Goal: Task Accomplishment & Management: Use online tool/utility

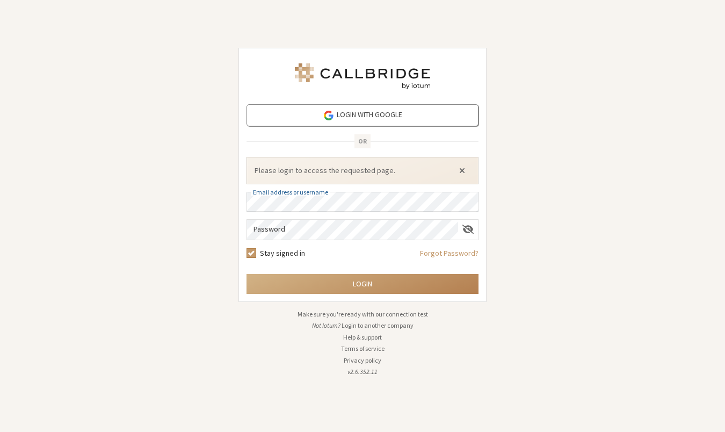
click at [462, 170] on button "Close alert" at bounding box center [461, 170] width 17 height 16
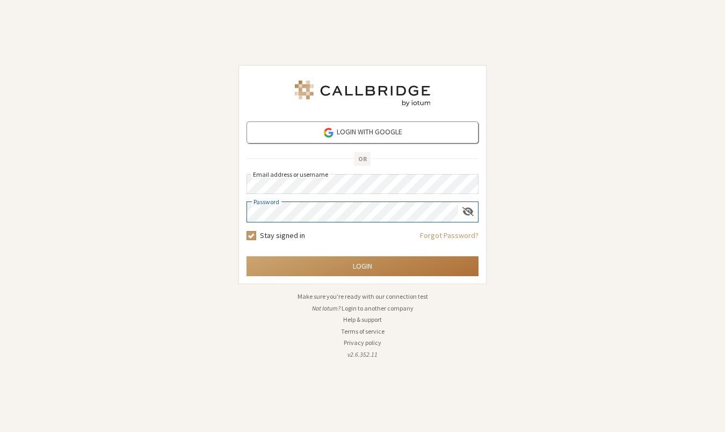
click at [348, 271] on button "Login" at bounding box center [362, 266] width 232 height 20
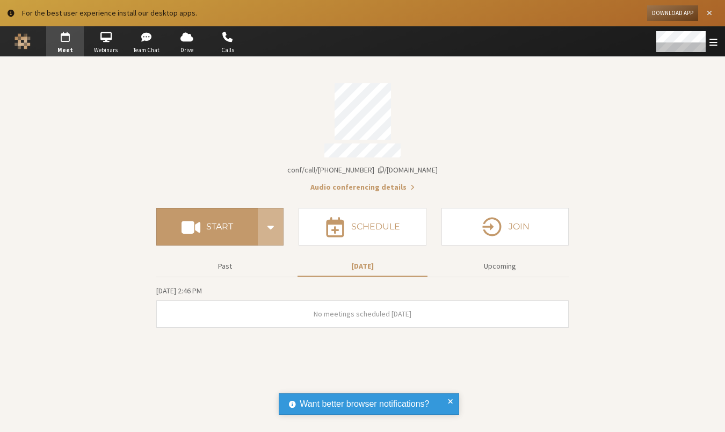
click at [711, 9] on span "Close alert" at bounding box center [708, 13] width 5 height 8
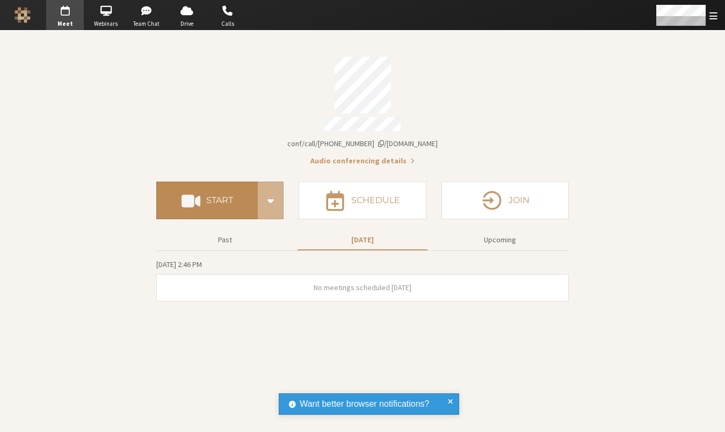
click at [214, 198] on h4 "Start" at bounding box center [219, 200] width 27 height 9
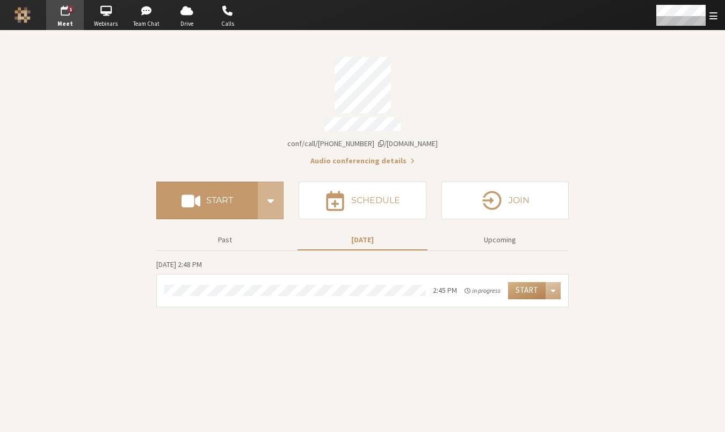
click at [469, 357] on section "Meeting link iotum.callbridge.rocks/conf/call/8587695 Audio conferencing detail…" at bounding box center [362, 231] width 725 height 401
click at [227, 207] on button "Start" at bounding box center [206, 200] width 101 height 38
click at [234, 189] on button "Start" at bounding box center [206, 200] width 101 height 38
click at [712, 14] on span "Open menu" at bounding box center [713, 16] width 8 height 10
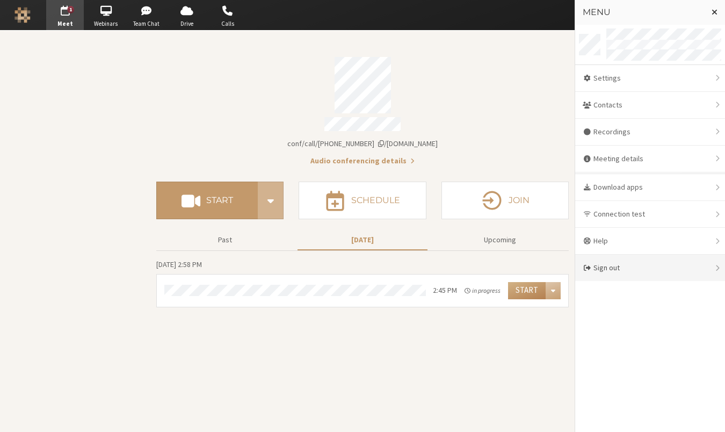
click at [633, 270] on div "Sign out" at bounding box center [650, 267] width 150 height 26
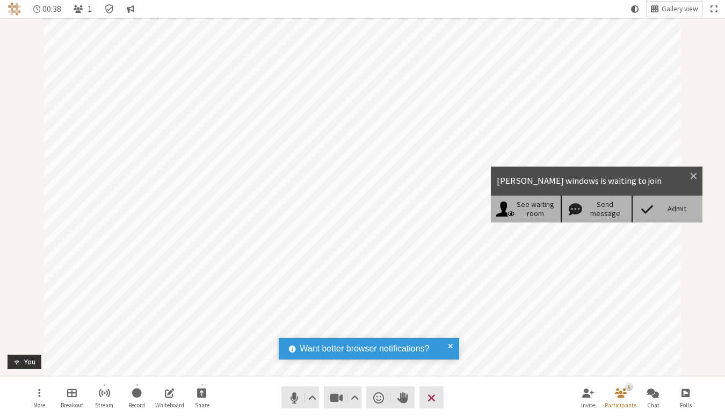
click at [653, 210] on span at bounding box center [646, 208] width 19 height 15
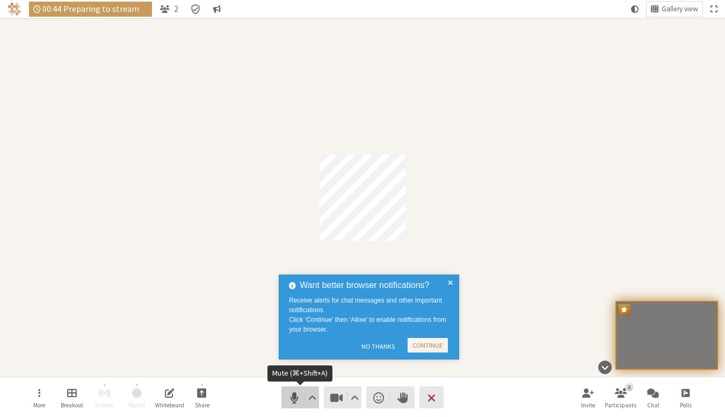
click at [290, 403] on span "Mute (⌘+Shift+A)" at bounding box center [294, 397] width 15 height 15
click at [341, 399] on span "Stop video (⌘+Shift+V)" at bounding box center [336, 397] width 15 height 15
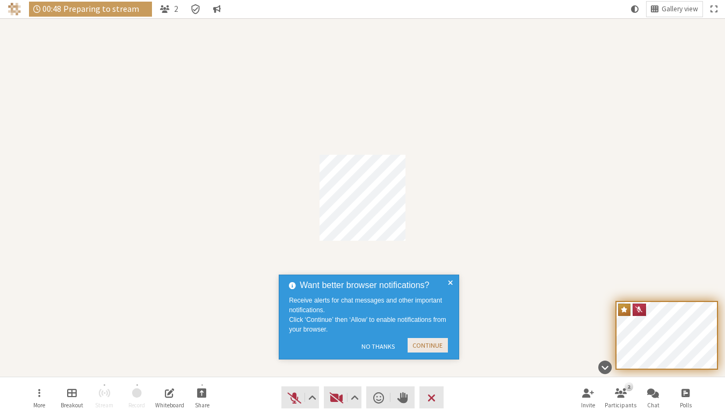
click at [416, 345] on button "Continue" at bounding box center [427, 345] width 40 height 14
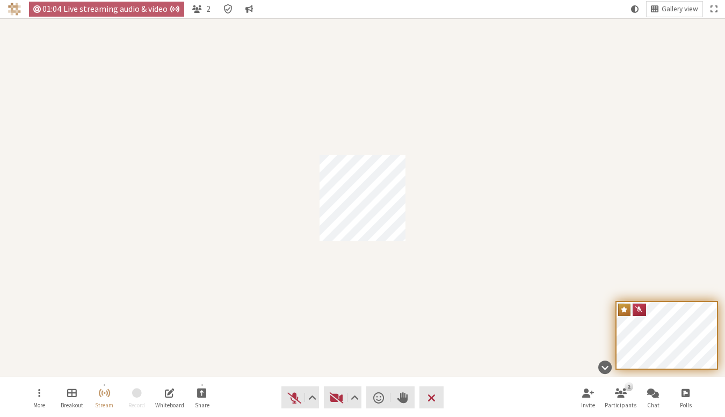
click at [186, 159] on div "Participant" at bounding box center [362, 197] width 725 height 358
click at [110, 179] on div "Participant" at bounding box center [362, 197] width 725 height 358
click at [429, 400] on span "End or leave meeting" at bounding box center [431, 397] width 8 height 15
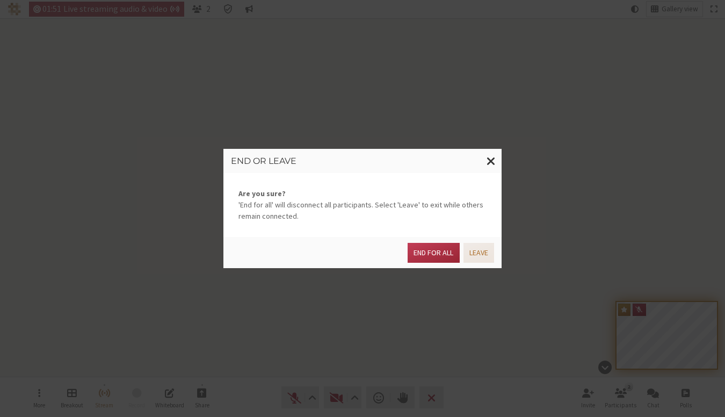
click at [480, 252] on button "Leave" at bounding box center [478, 253] width 31 height 20
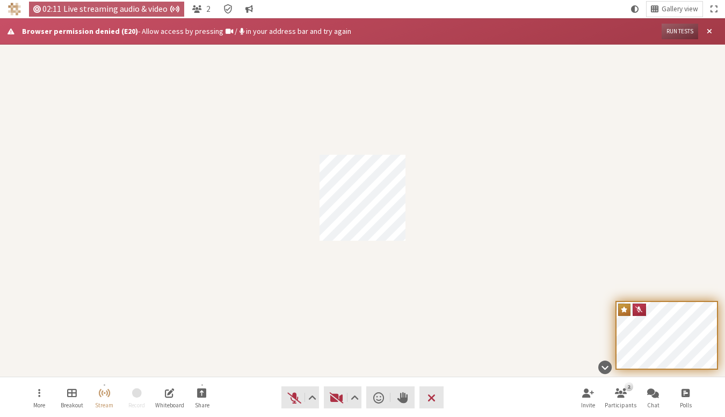
click at [225, 34] on span at bounding box center [229, 31] width 8 height 8
click at [293, 32] on div "Browser permission denied (E20) - Allow access by pressing / in your address ba…" at bounding box center [338, 31] width 632 height 11
click at [297, 34] on div "Browser permission denied (E20) - Allow access by pressing / in your address ba…" at bounding box center [338, 31] width 632 height 11
click at [681, 34] on button "Run tests" at bounding box center [679, 32] width 37 height 16
click at [441, 108] on div "Participant" at bounding box center [362, 197] width 725 height 358
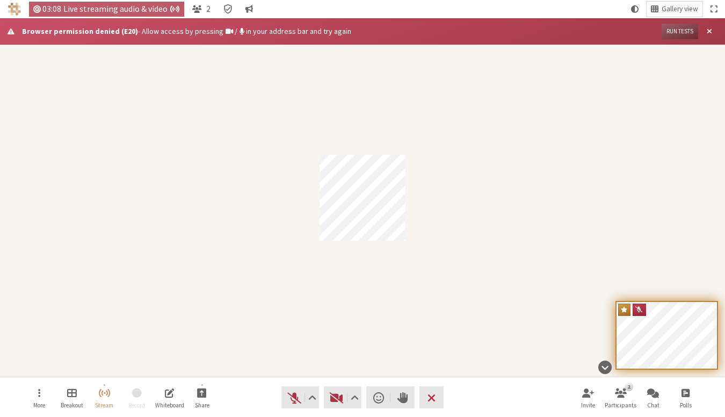
click at [235, 64] on div "Participant" at bounding box center [362, 197] width 725 height 358
click at [213, 103] on div "Participant" at bounding box center [362, 197] width 725 height 358
click at [207, 120] on div "Participant" at bounding box center [362, 197] width 725 height 358
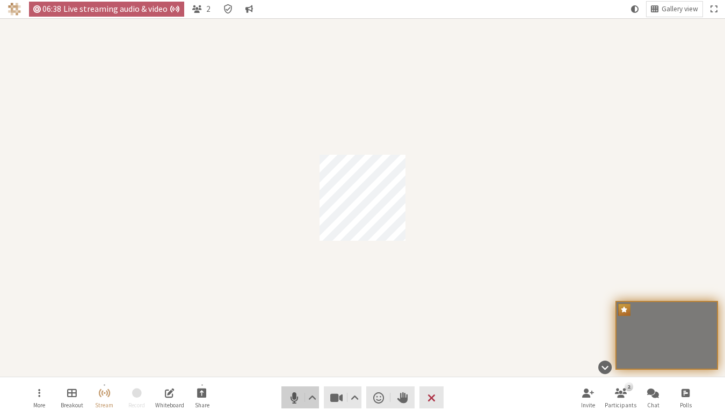
click at [290, 395] on span "Mute (⌘+Shift+A)" at bounding box center [294, 397] width 15 height 15
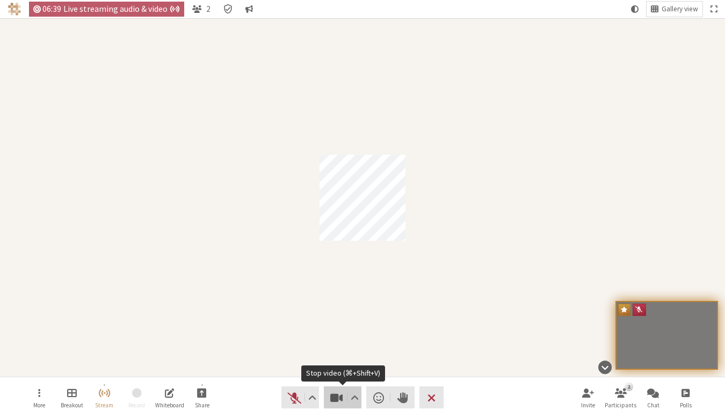
click at [326, 397] on button "Video" at bounding box center [343, 397] width 38 height 22
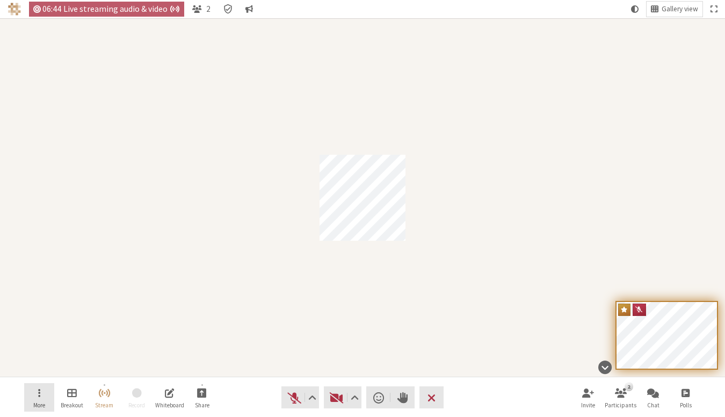
click at [25, 395] on button "More" at bounding box center [39, 397] width 30 height 29
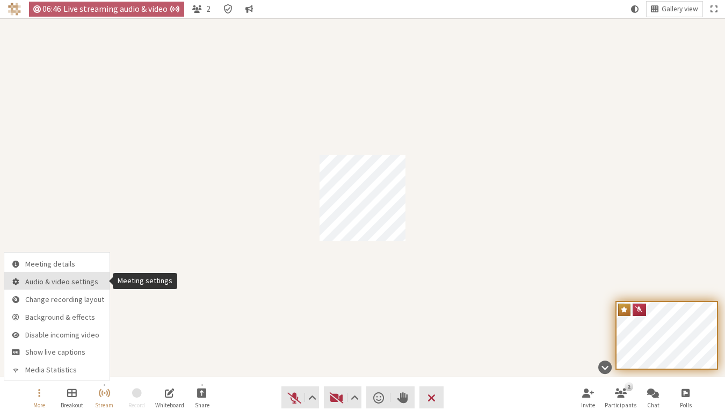
click at [39, 280] on span "Audio & video settings" at bounding box center [64, 282] width 79 height 8
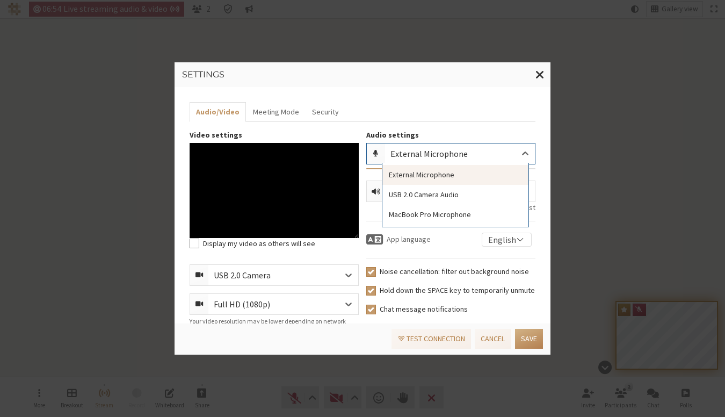
click at [455, 160] on div "External Microphone" at bounding box center [460, 153] width 150 height 20
click at [450, 194] on div "USB 2.0 Camera Audio" at bounding box center [455, 195] width 146 height 20
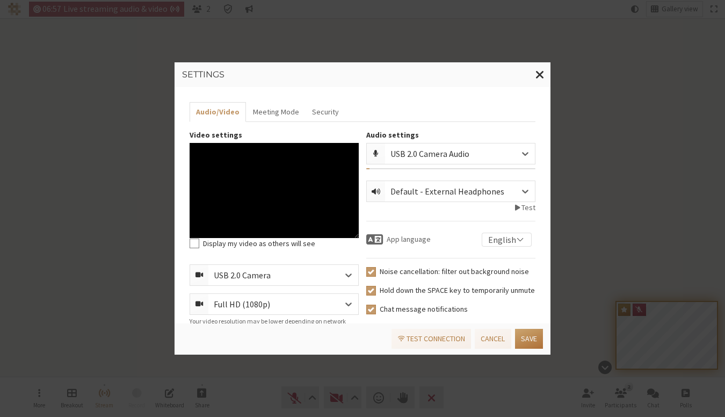
click at [538, 343] on button "Save" at bounding box center [529, 339] width 28 height 20
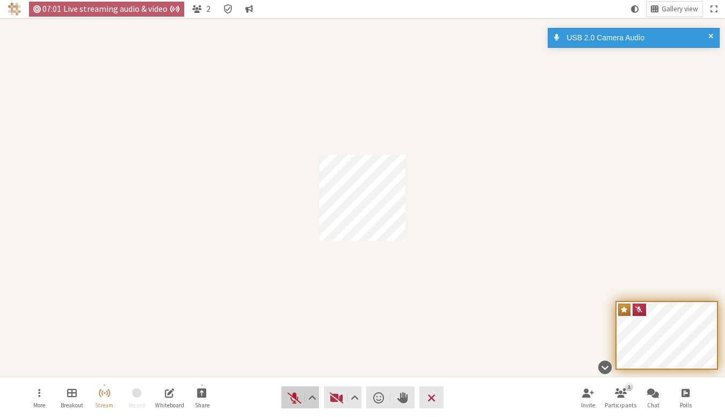
click at [283, 395] on button "Audio" at bounding box center [300, 397] width 38 height 22
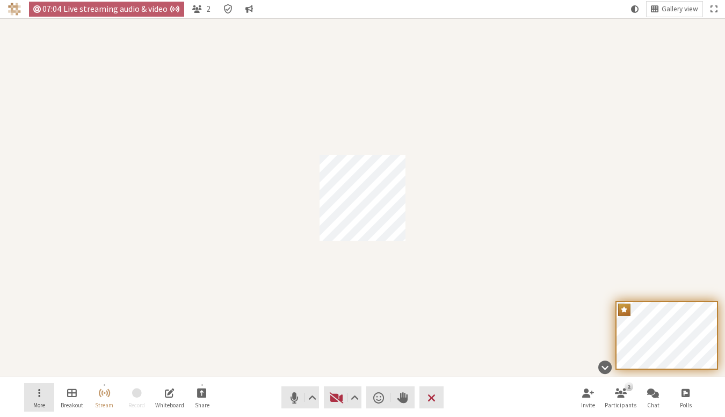
click at [37, 389] on button "More" at bounding box center [39, 397] width 30 height 29
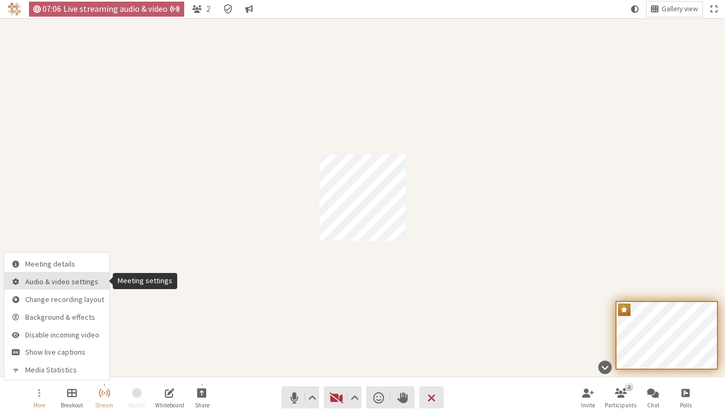
click at [68, 285] on span "Audio & video settings" at bounding box center [64, 282] width 79 height 8
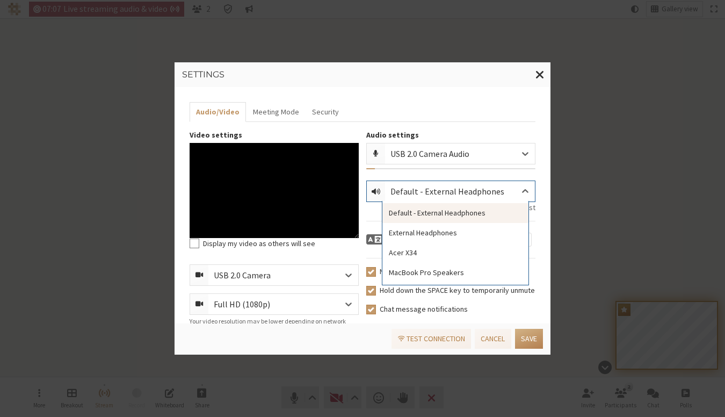
click at [422, 185] on div "Default - External Headphones" at bounding box center [455, 191] width 131 height 13
click at [424, 157] on div "USB 2.0 Camera Audio" at bounding box center [438, 153] width 96 height 13
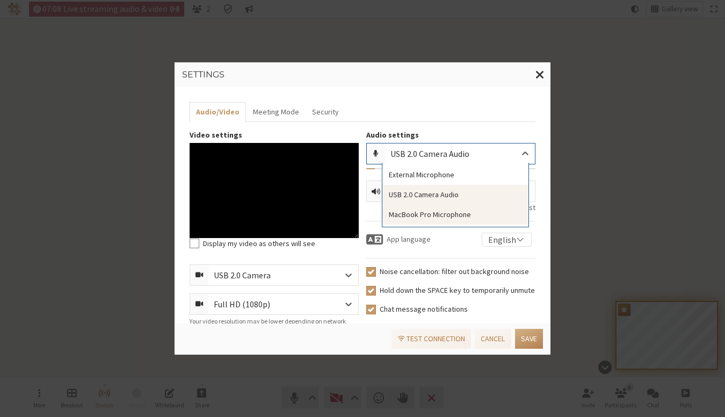
click at [424, 210] on div "MacBook Pro Microphone" at bounding box center [455, 215] width 146 height 20
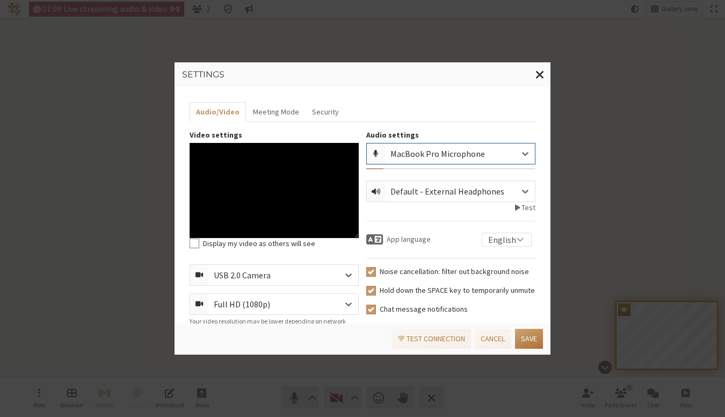
click at [523, 338] on button "Save" at bounding box center [529, 339] width 28 height 20
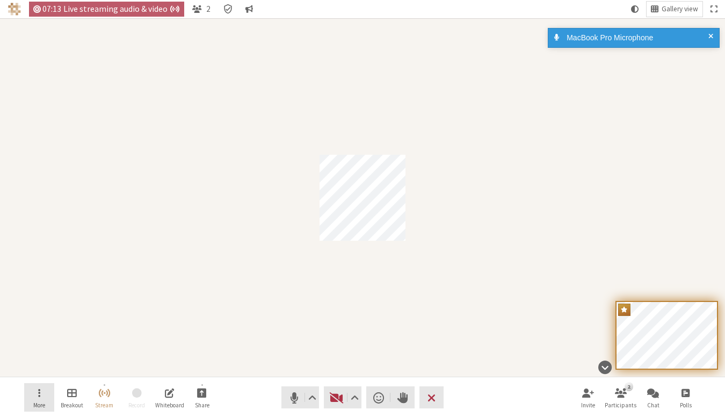
click at [32, 388] on button "More" at bounding box center [39, 397] width 30 height 29
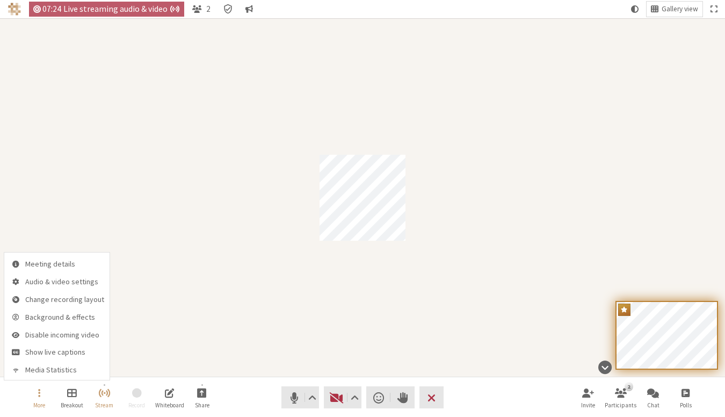
click at [460, 254] on div "Participant" at bounding box center [362, 197] width 725 height 358
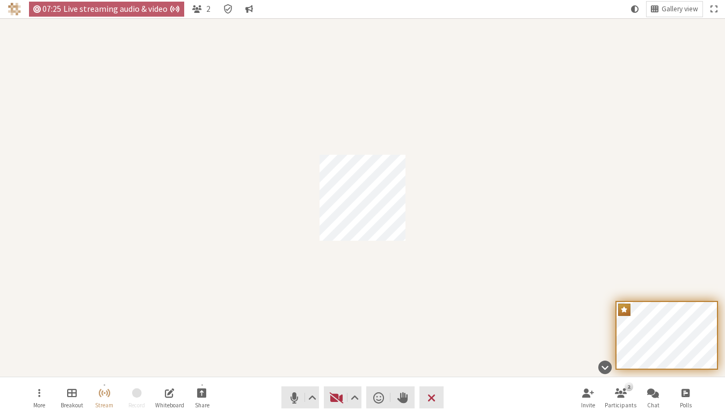
click at [220, 274] on div "Participant" at bounding box center [362, 197] width 725 height 358
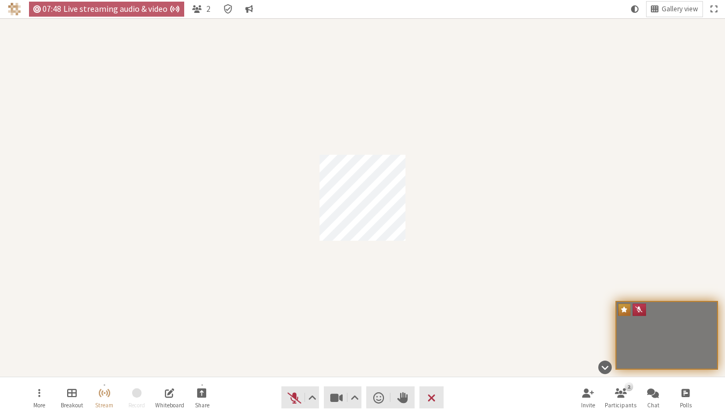
click at [377, 294] on div "Participant" at bounding box center [362, 197] width 725 height 358
click at [297, 404] on span "Unmute (⌘+Shift+A)" at bounding box center [294, 397] width 15 height 15
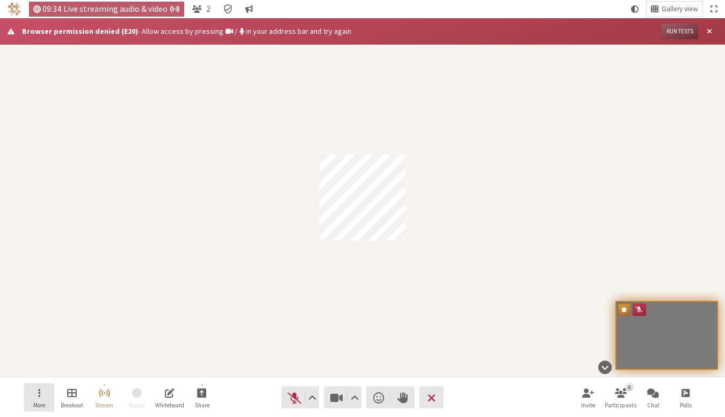
click at [47, 393] on button "More" at bounding box center [39, 397] width 30 height 29
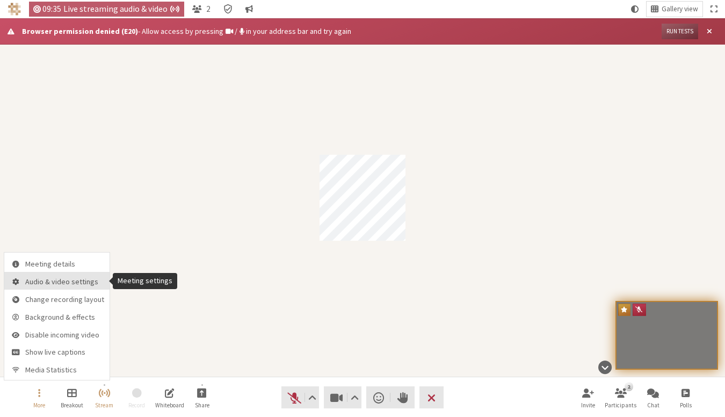
click at [70, 281] on span "Audio & video settings" at bounding box center [64, 282] width 79 height 8
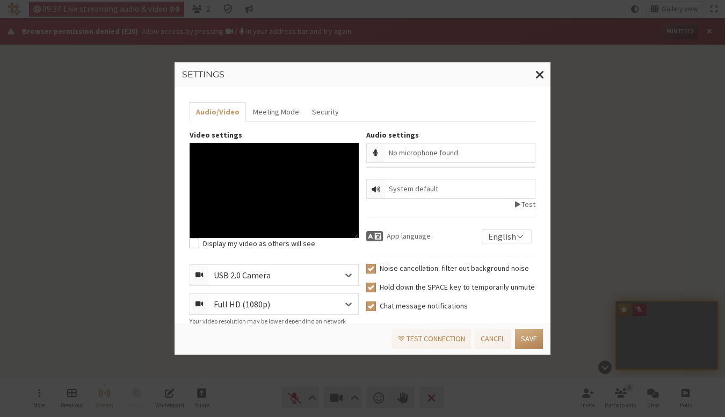
click at [393, 148] on label "No microphone found" at bounding box center [423, 153] width 69 height 10
click at [538, 71] on span "Close modal" at bounding box center [539, 74] width 9 height 13
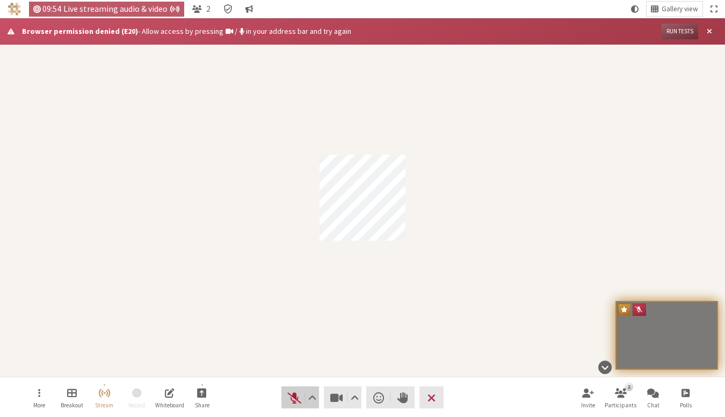
click at [294, 391] on span "Unmute (⌘+Shift+A)" at bounding box center [294, 397] width 15 height 15
click at [383, 279] on div "Participant" at bounding box center [362, 197] width 725 height 358
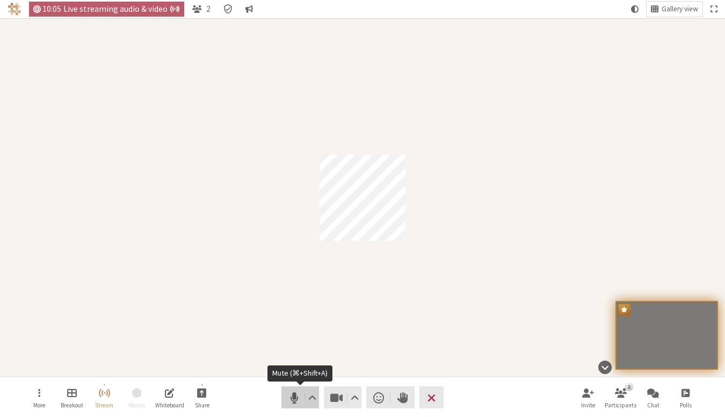
click at [297, 399] on span "Mute (⌘+Shift+A)" at bounding box center [294, 397] width 15 height 15
click at [38, 392] on span "Open menu" at bounding box center [39, 392] width 2 height 12
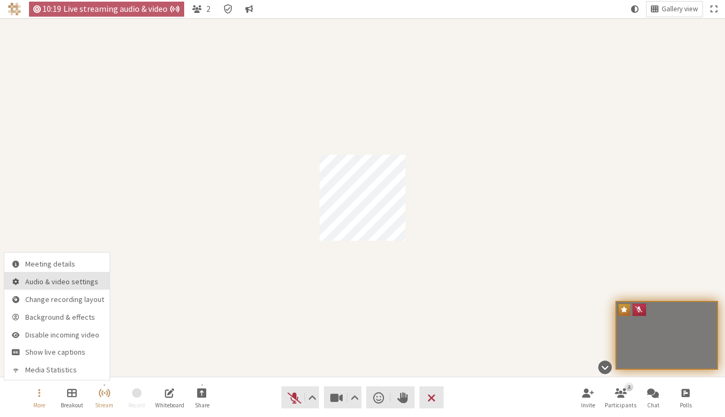
click at [59, 279] on span "Audio & video settings" at bounding box center [64, 282] width 79 height 8
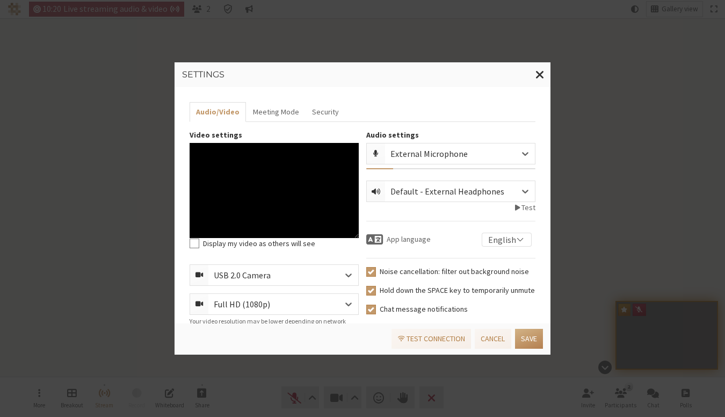
click at [445, 152] on div "External Microphone" at bounding box center [437, 153] width 94 height 13
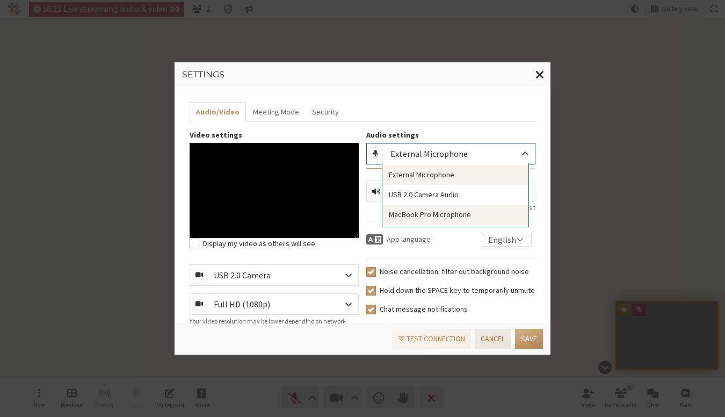
click at [487, 330] on button "Cancel" at bounding box center [493, 339] width 36 height 20
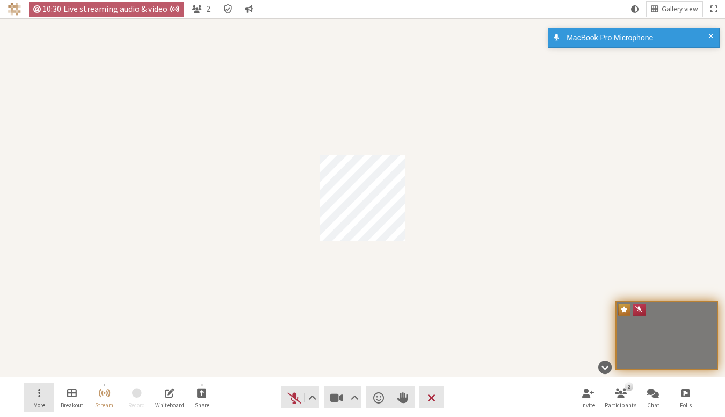
click at [51, 391] on button "More" at bounding box center [39, 397] width 30 height 29
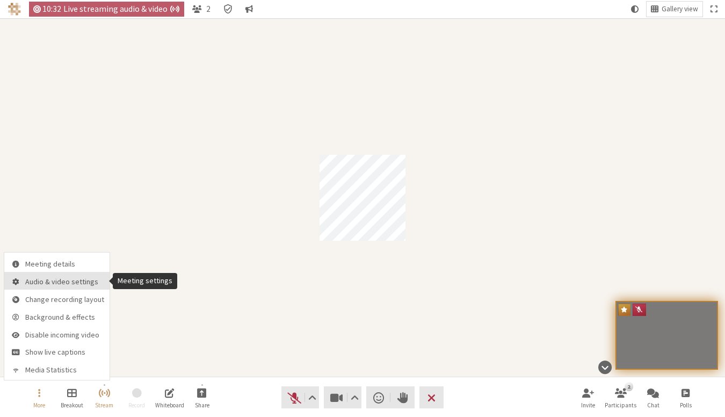
click at [70, 285] on span "Audio & video settings" at bounding box center [64, 282] width 79 height 8
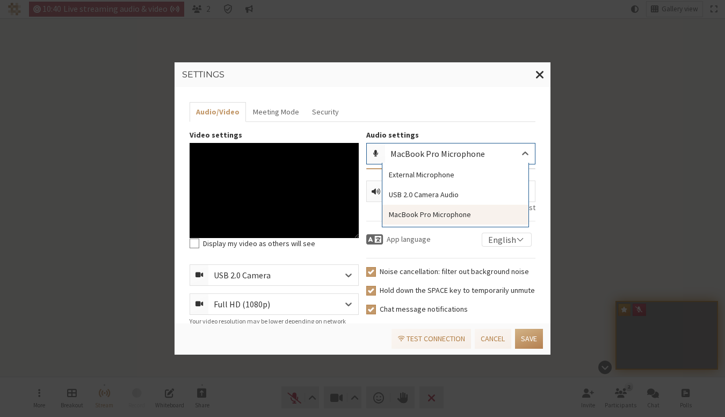
click at [476, 150] on div "MacBook Pro Microphone" at bounding box center [446, 153] width 112 height 13
click at [476, 172] on div "External Microphone" at bounding box center [455, 175] width 146 height 20
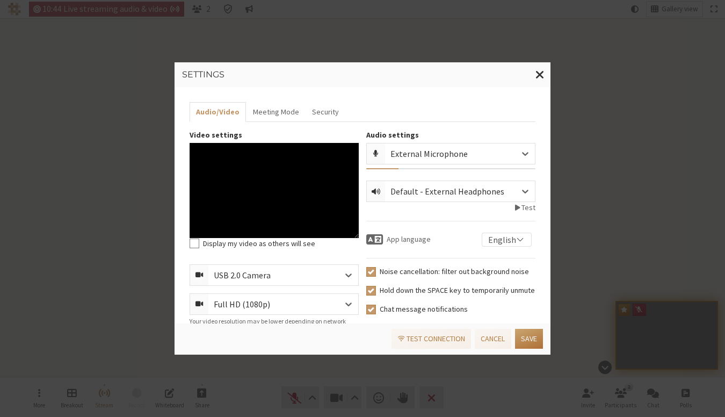
click at [526, 341] on button "Save" at bounding box center [529, 339] width 28 height 20
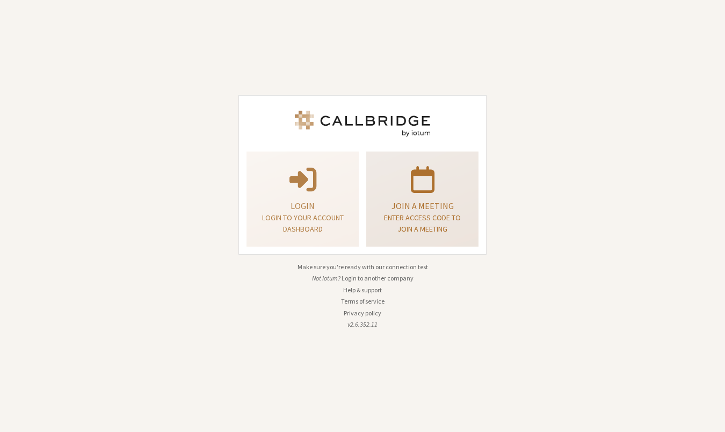
click at [425, 199] on p "Join a meeting" at bounding box center [422, 205] width 85 height 13
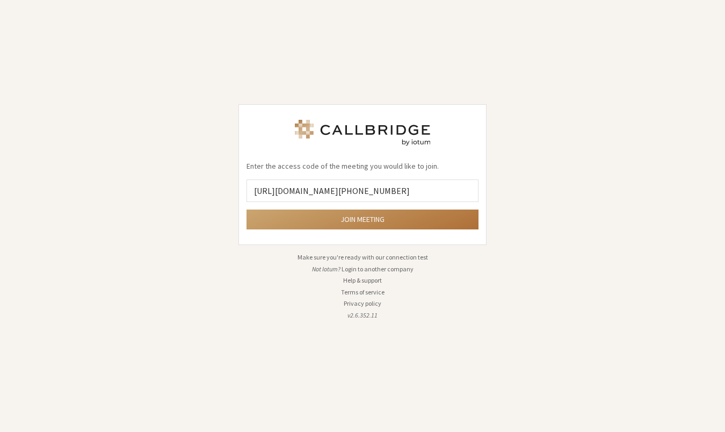
type input "https://iotum.callbridge.rocks/conf/call/8587695"
click at [424, 215] on button "Join meeting" at bounding box center [362, 219] width 232 height 20
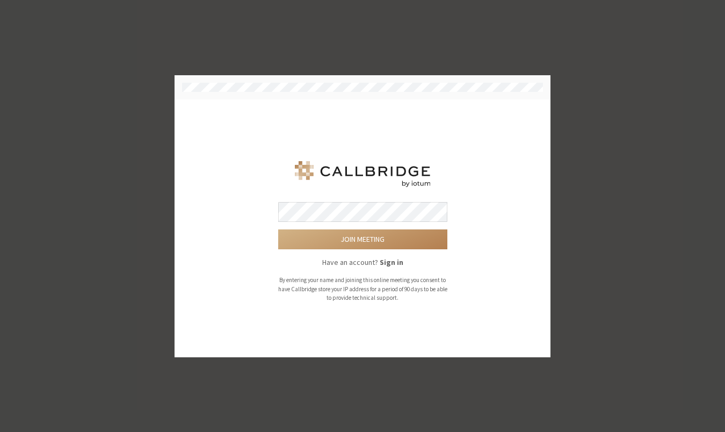
click at [362, 239] on button "Join meeting" at bounding box center [362, 239] width 169 height 20
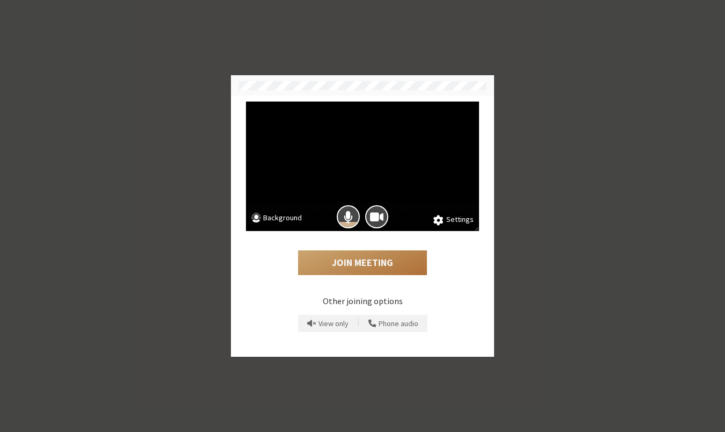
click at [363, 262] on button "Join Meeting" at bounding box center [362, 262] width 129 height 25
